Goal: Task Accomplishment & Management: Manage account settings

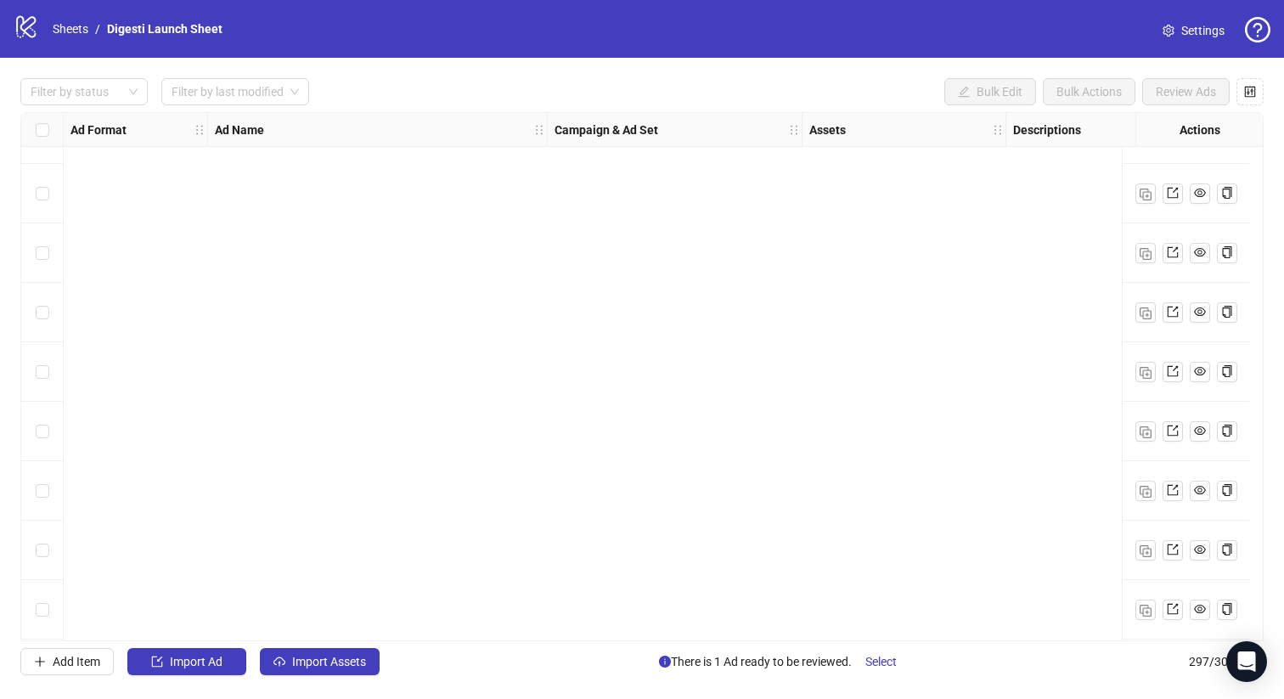
scroll to position [8820, 0]
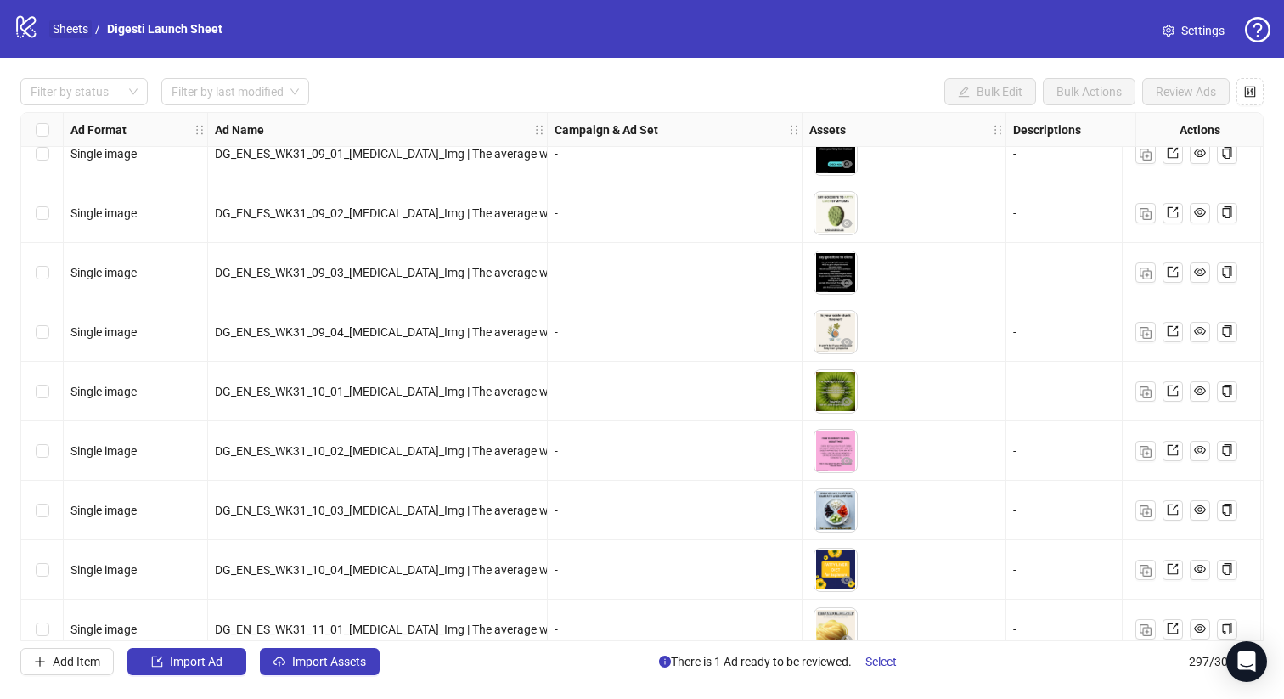
click at [56, 26] on link "Sheets" at bounding box center [70, 29] width 42 height 19
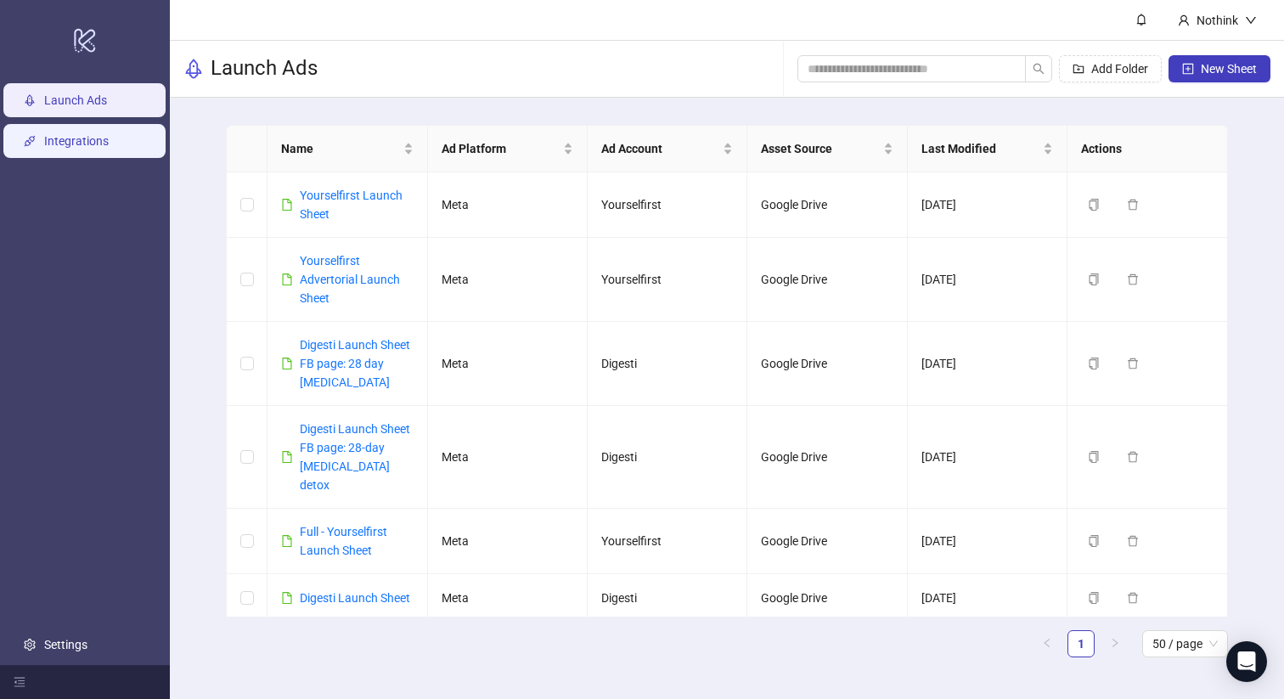
click at [81, 136] on link "Integrations" at bounding box center [76, 141] width 65 height 14
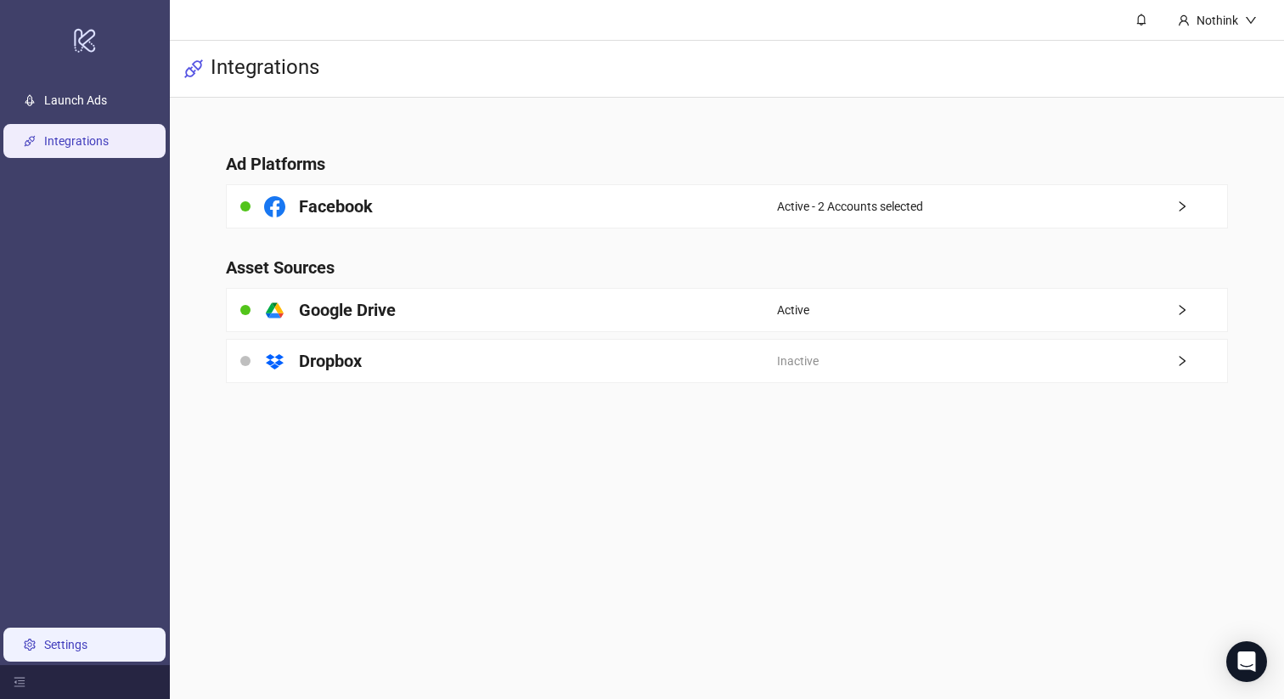
click at [76, 640] on link "Settings" at bounding box center [65, 645] width 43 height 14
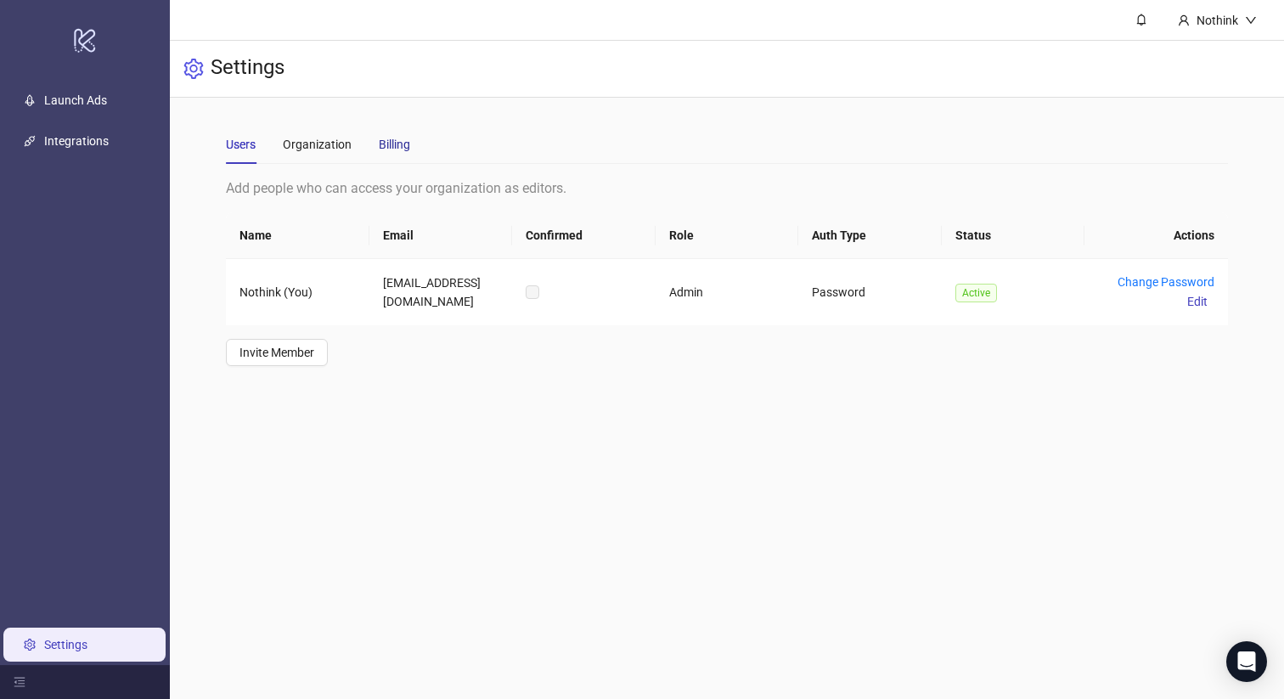
click at [394, 142] on div "Billing" at bounding box center [394, 144] width 31 height 19
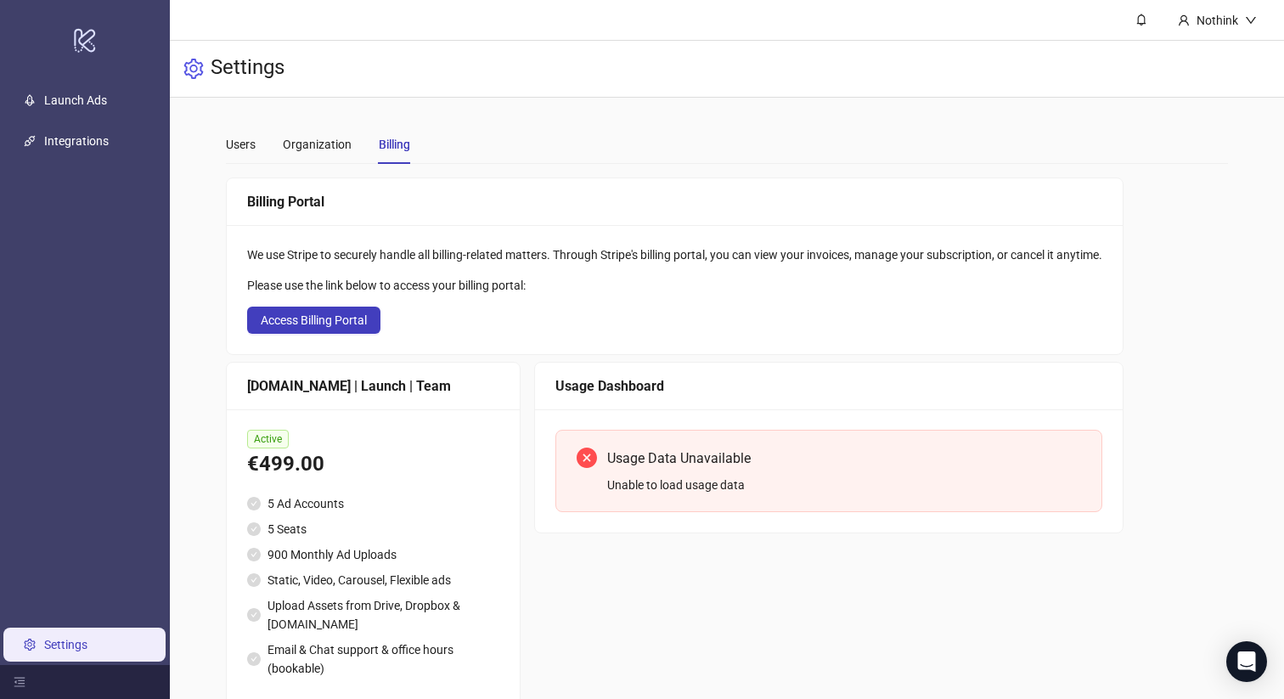
scroll to position [47, 0]
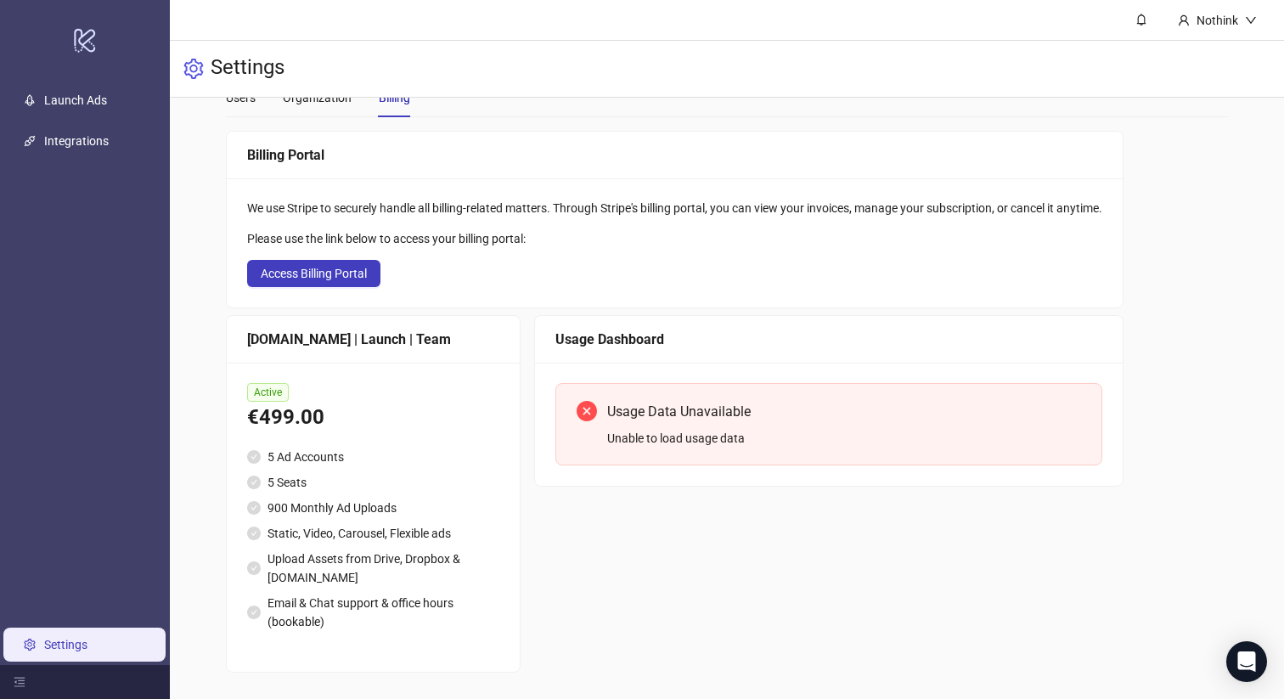
click at [643, 451] on div "Usage Data Unavailable Unable to load usage data" at bounding box center [828, 424] width 547 height 82
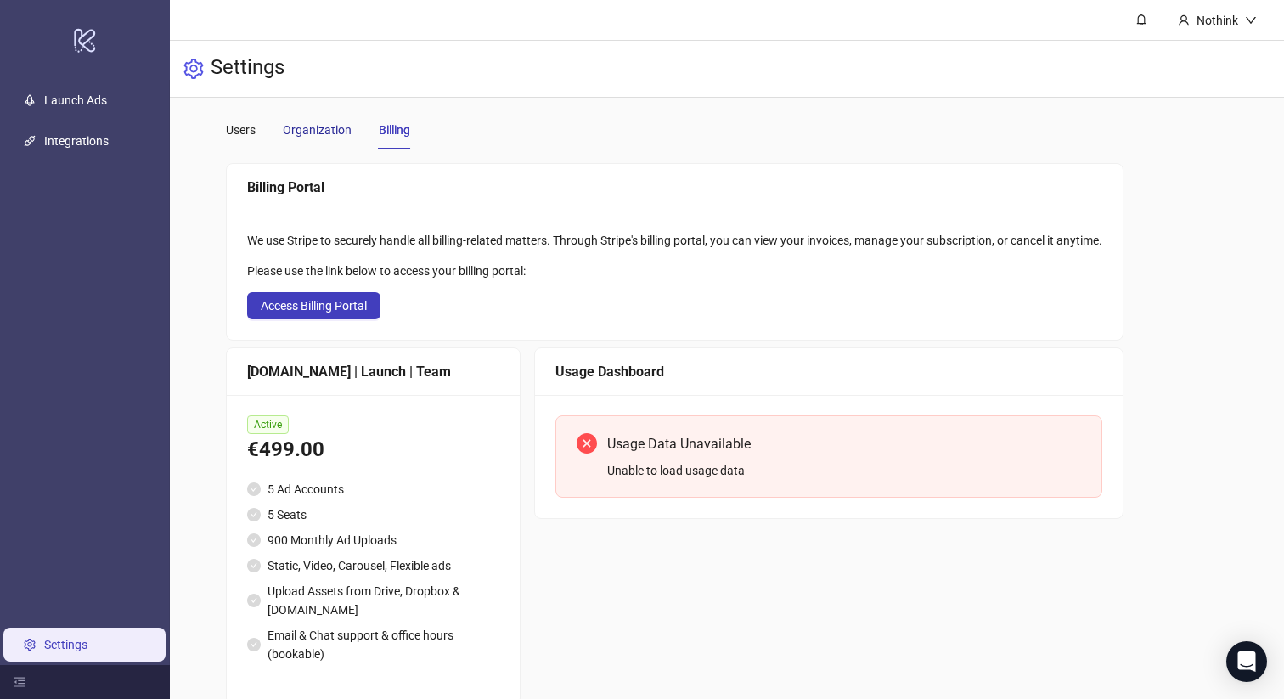
click at [322, 130] on div "Organization" at bounding box center [317, 130] width 69 height 19
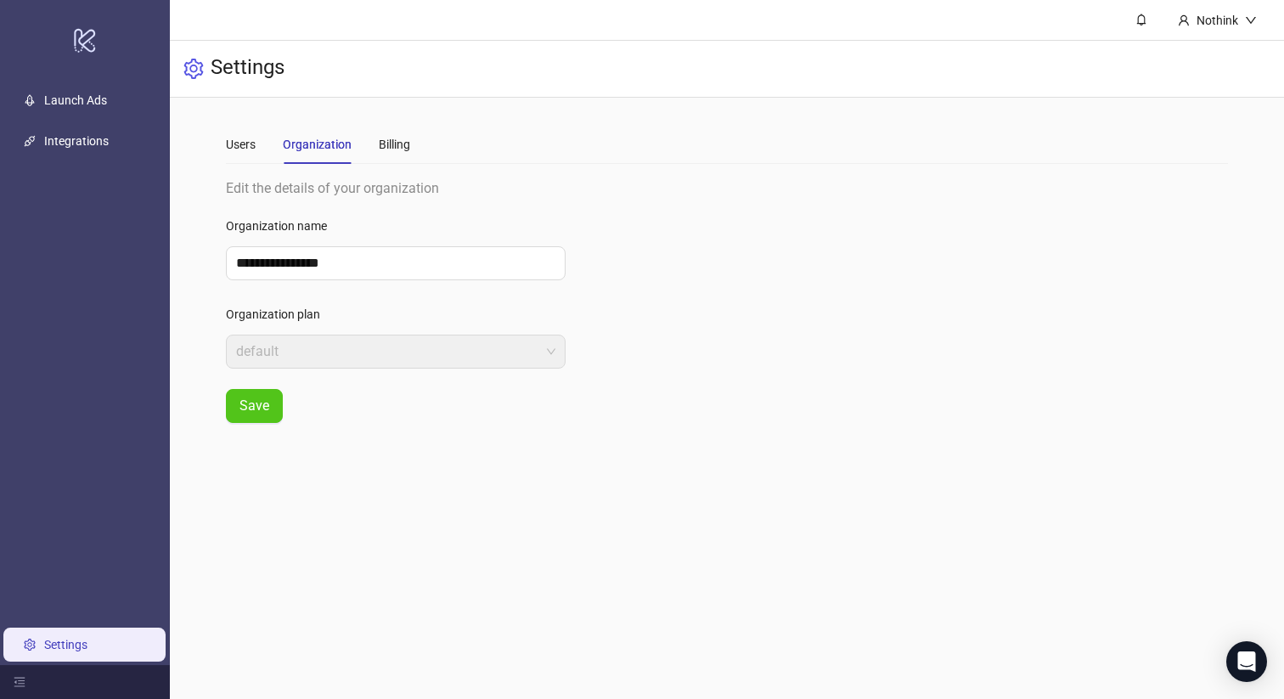
click at [358, 143] on div "Users Organization Billing" at bounding box center [318, 144] width 184 height 39
click at [386, 143] on div "Billing" at bounding box center [394, 144] width 31 height 19
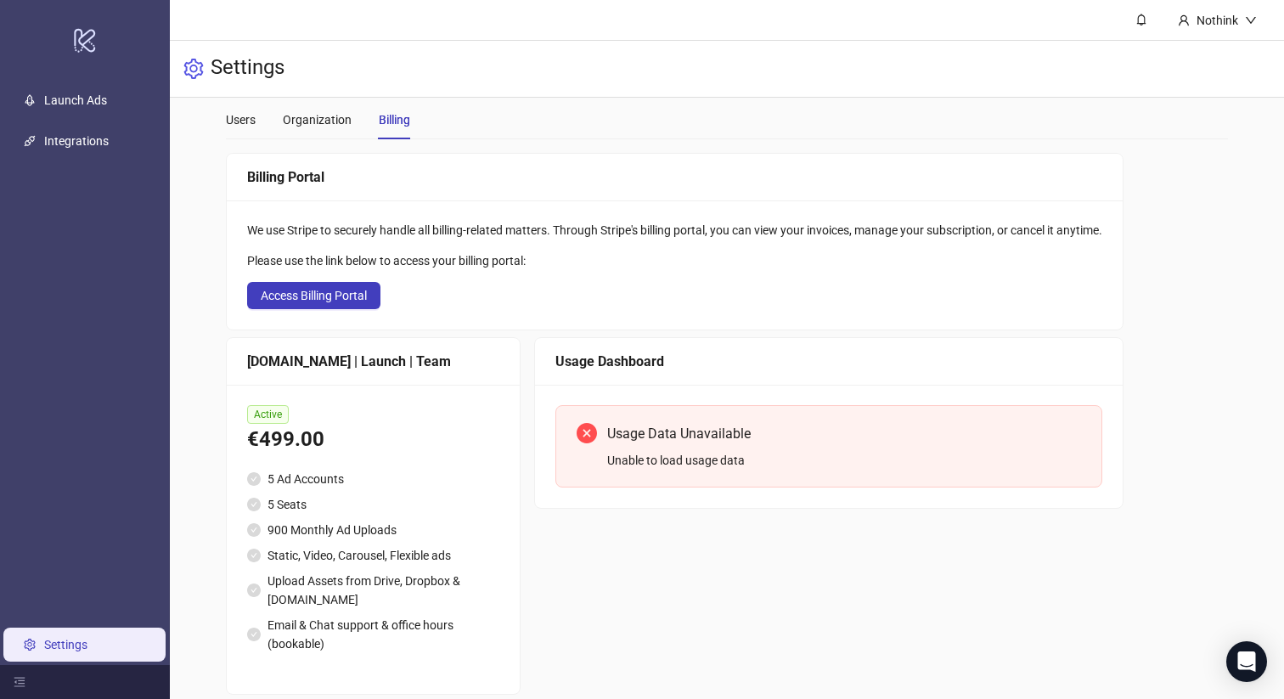
scroll to position [20, 0]
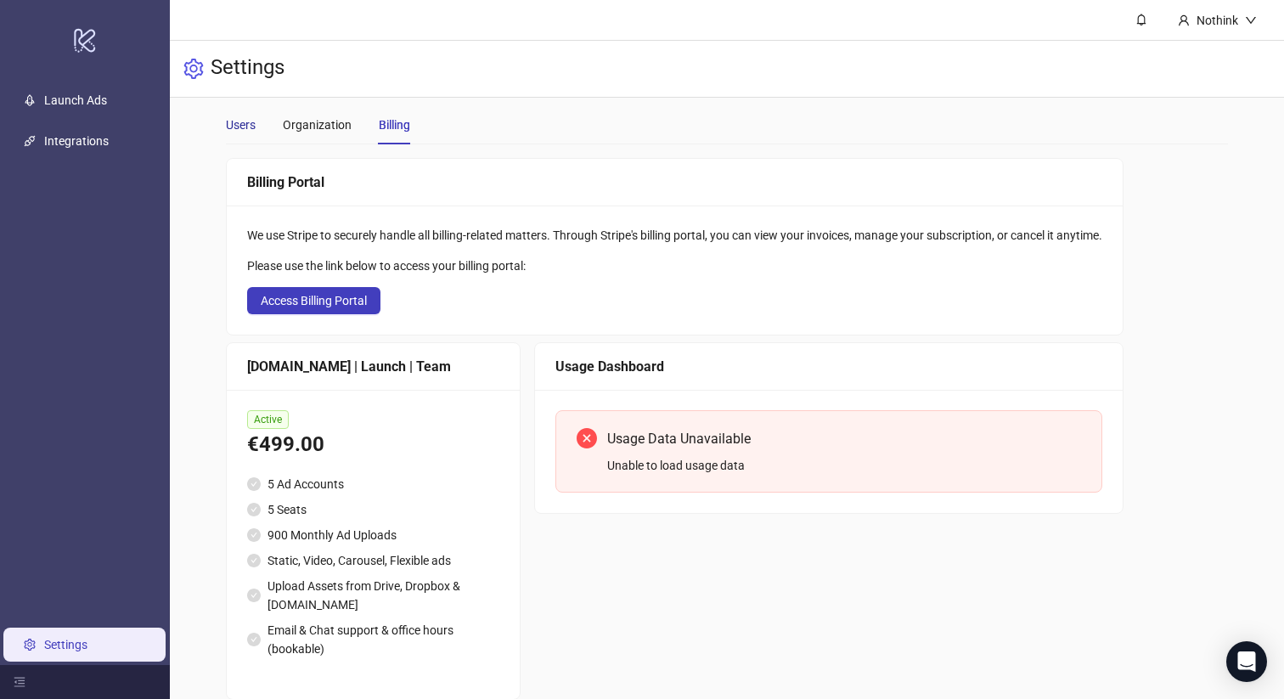
click at [238, 125] on div "Users" at bounding box center [241, 124] width 30 height 19
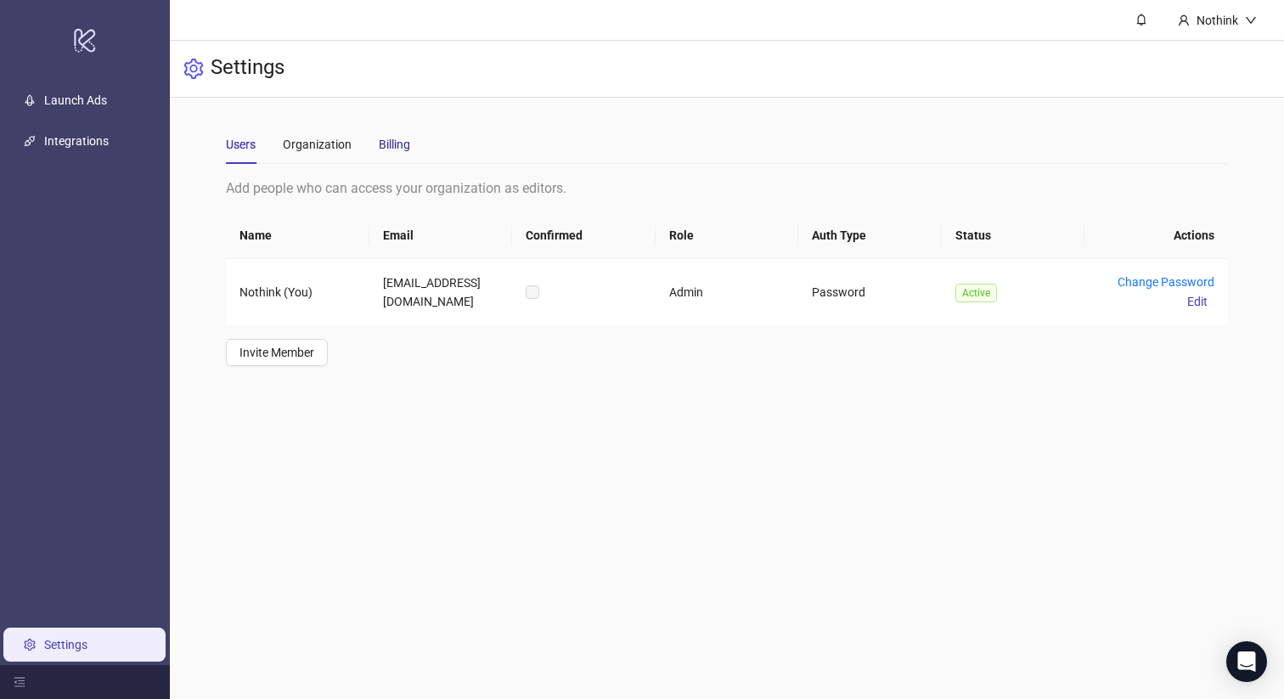
click at [385, 144] on div "Billing" at bounding box center [394, 144] width 31 height 19
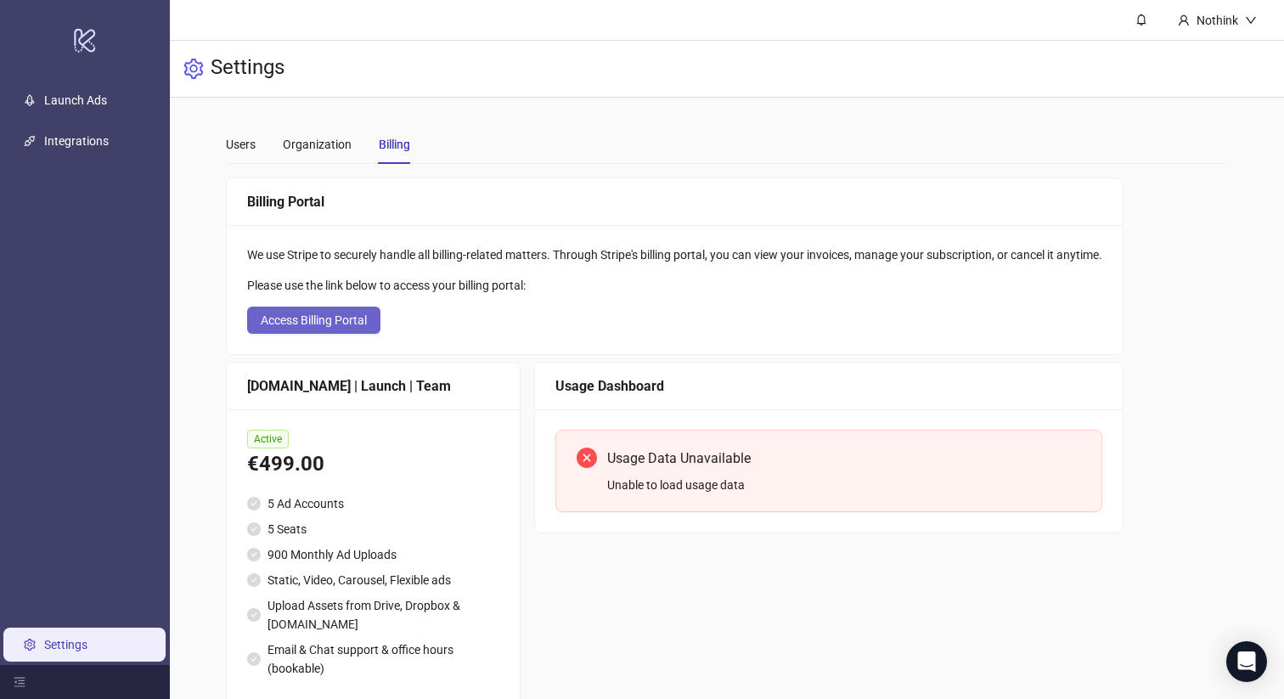
click at [362, 327] on button "Access Billing Portal" at bounding box center [313, 320] width 133 height 27
